Goal: Transaction & Acquisition: Purchase product/service

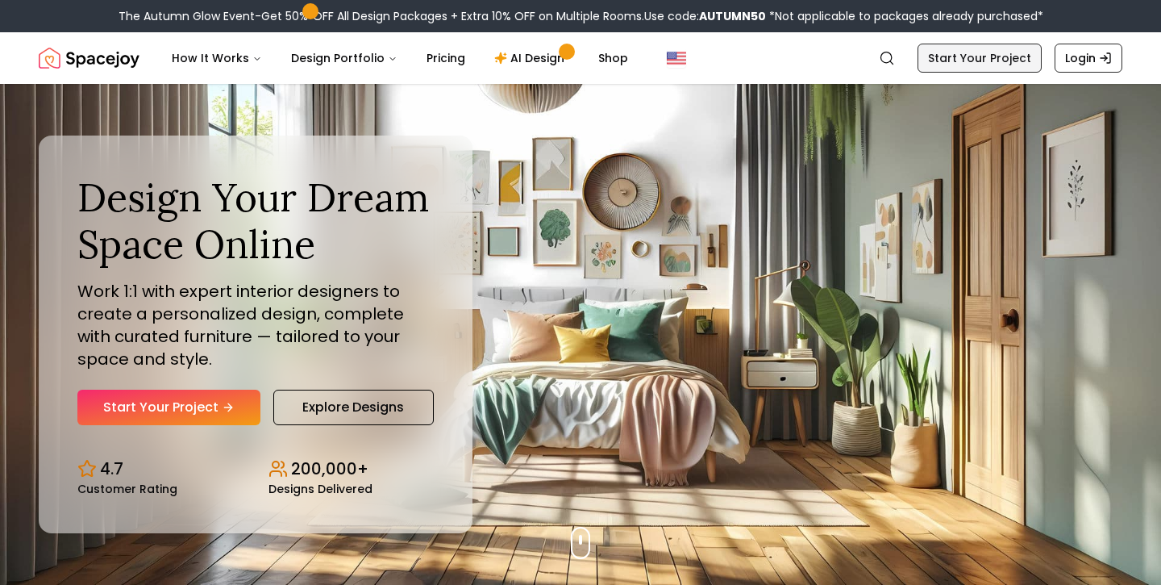
click at [981, 57] on link "Start Your Project" at bounding box center [980, 58] width 124 height 29
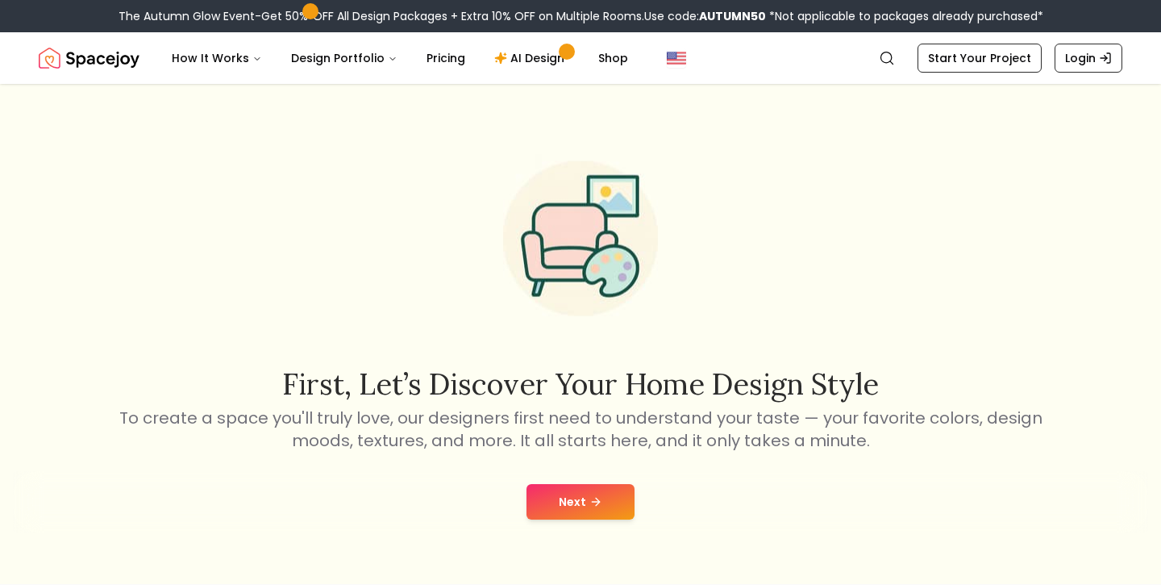
click at [592, 485] on button "Next" at bounding box center [581, 501] width 108 height 35
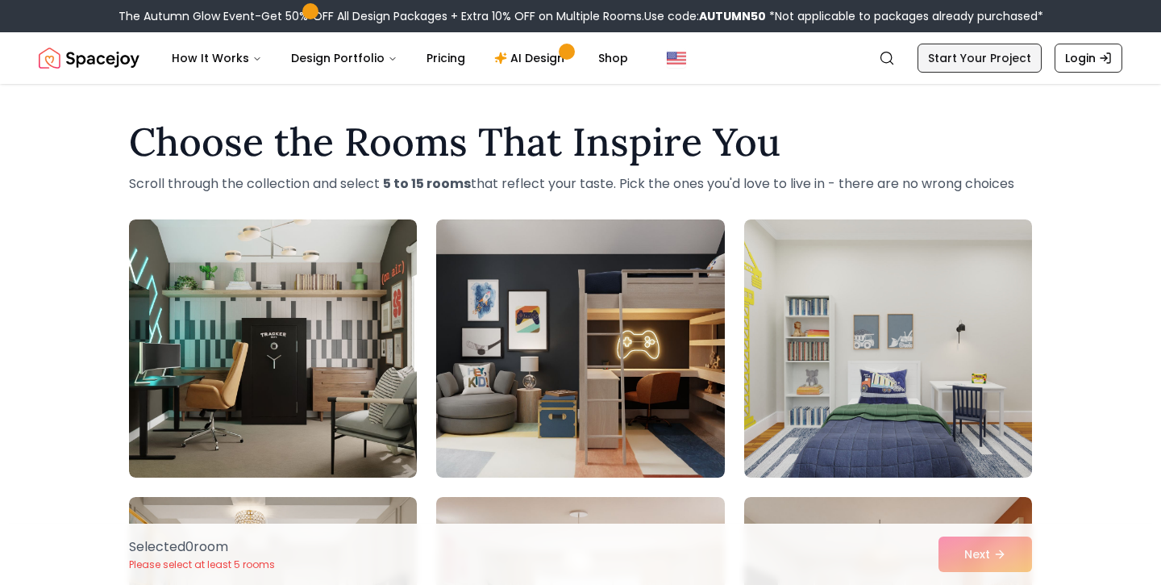
click at [1003, 60] on link "Start Your Project" at bounding box center [980, 58] width 124 height 29
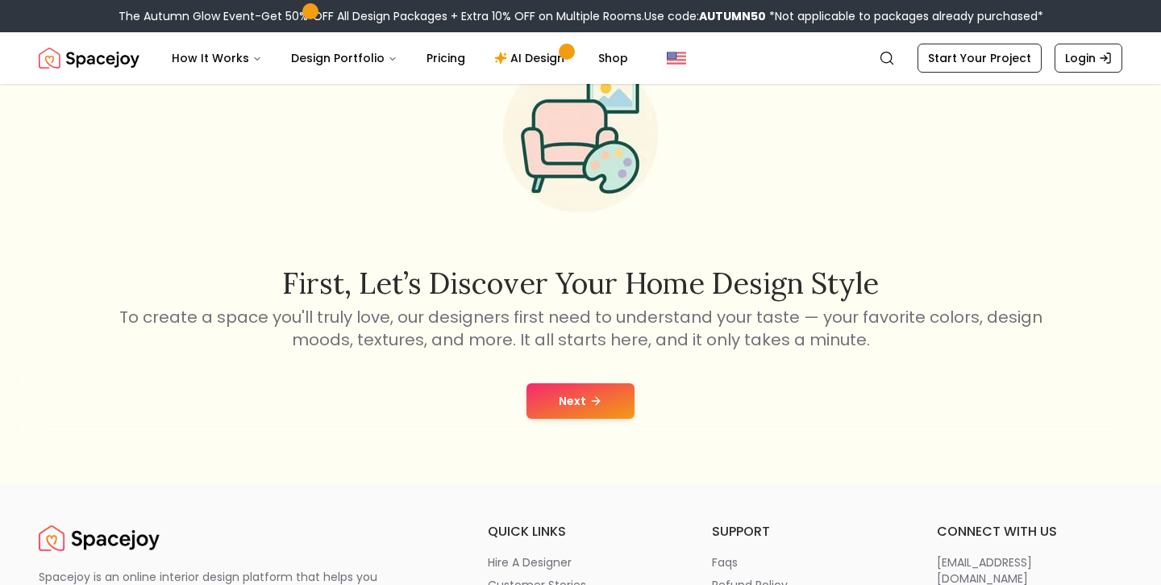
scroll to position [92, 0]
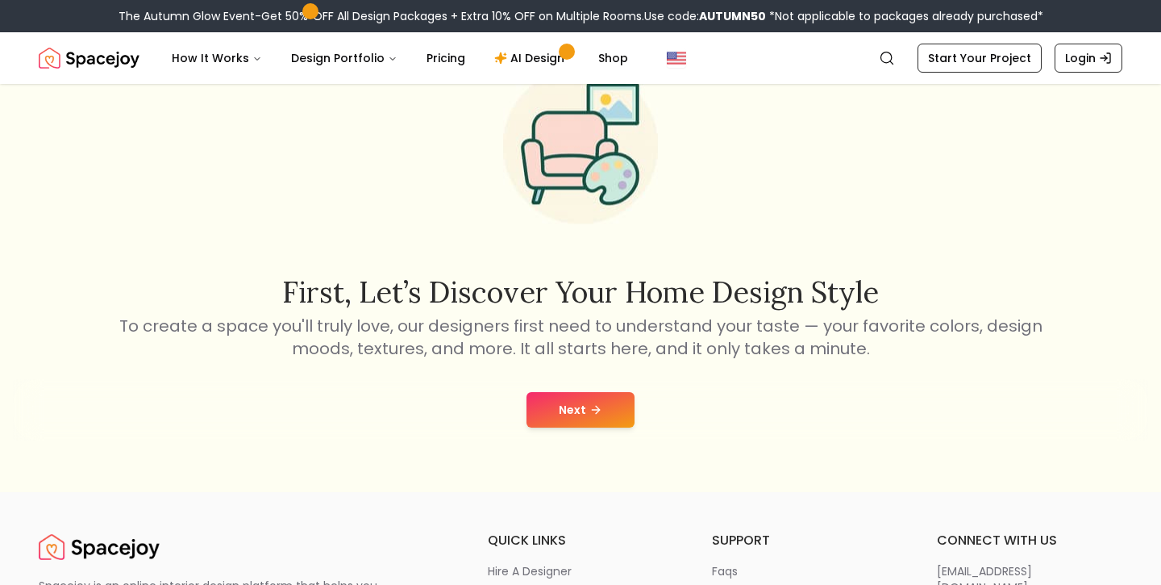
click at [594, 400] on button "Next" at bounding box center [581, 409] width 108 height 35
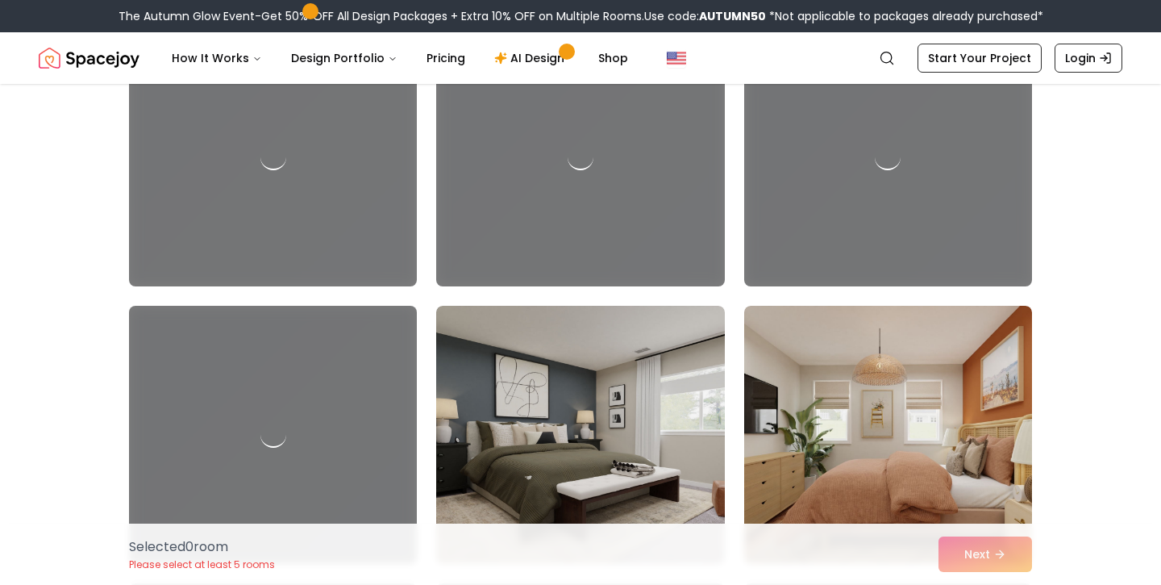
scroll to position [5546, 0]
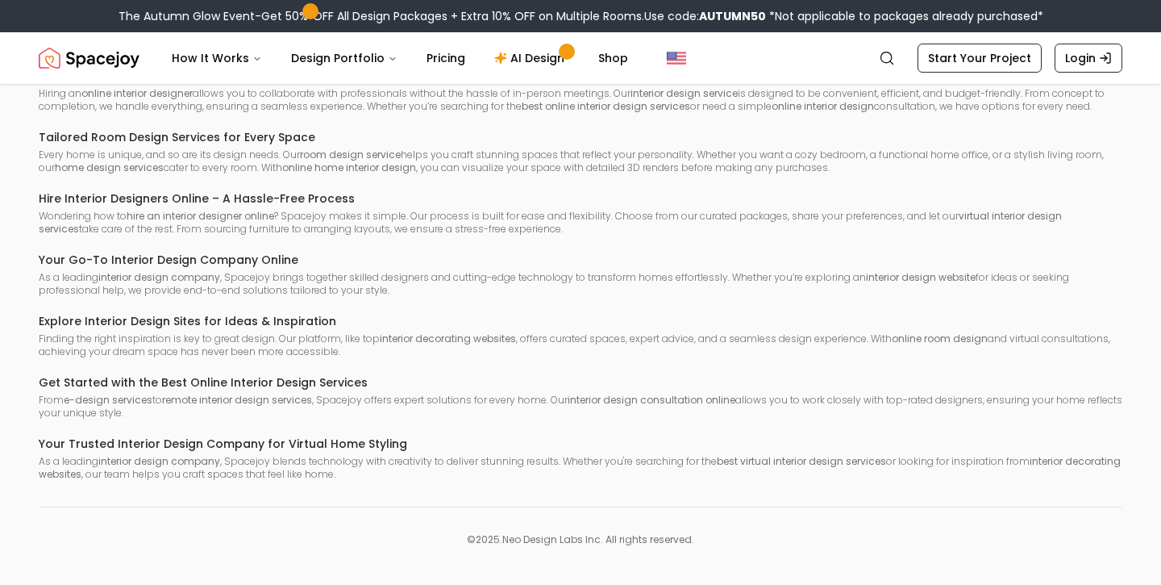
scroll to position [92, 0]
